Goal: Task Accomplishment & Management: Complete application form

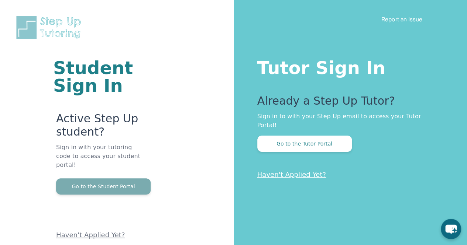
click at [127, 182] on button "Go to the Student Portal" at bounding box center [103, 187] width 94 height 16
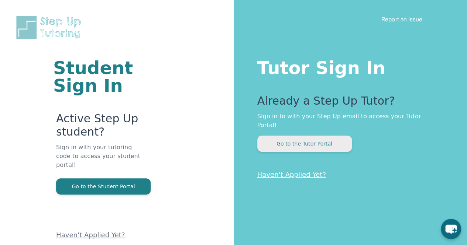
click at [327, 136] on button "Go to the Tutor Portal" at bounding box center [304, 144] width 94 height 16
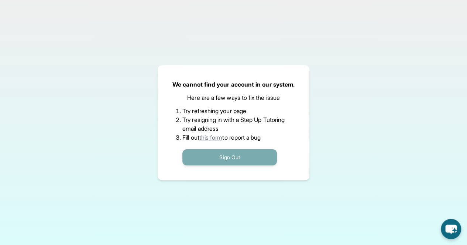
click at [237, 159] on button "Sign Out" at bounding box center [229, 157] width 94 height 16
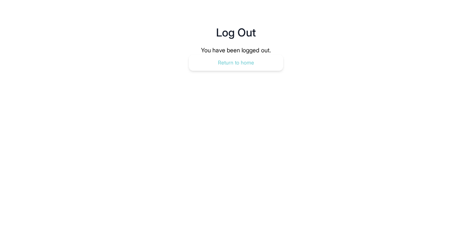
click at [223, 68] on button "Return to home" at bounding box center [236, 63] width 94 height 16
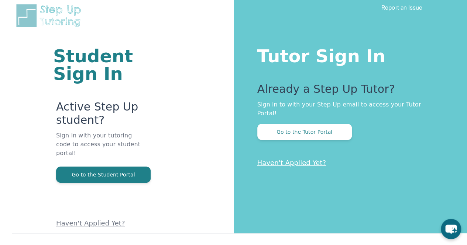
scroll to position [20, 0]
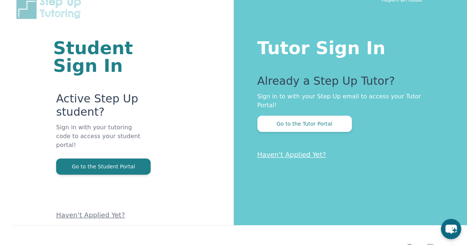
click at [275, 151] on link "Haven't Applied Yet?" at bounding box center [291, 155] width 69 height 8
click at [96, 211] on link "Haven't Applied Yet?" at bounding box center [90, 215] width 69 height 8
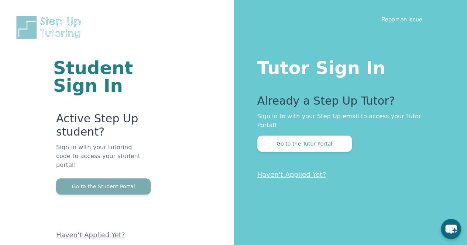
click at [122, 180] on button "Go to the Student Portal" at bounding box center [103, 187] width 94 height 16
